Goal: Navigation & Orientation: Find specific page/section

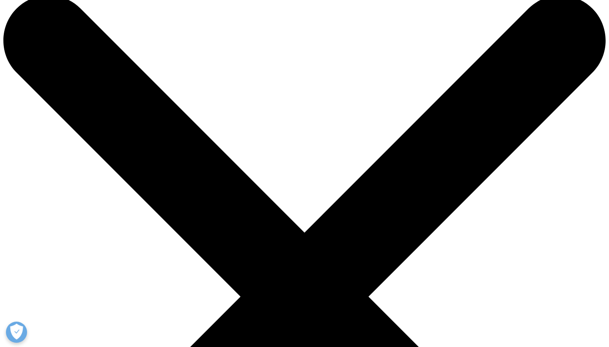
scroll to position [19, 0]
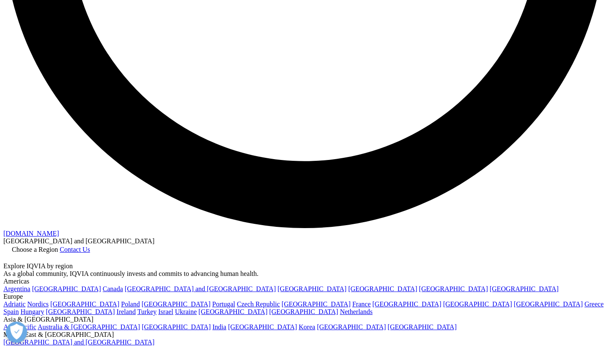
scroll to position [1594, 0]
